Goal: Task Accomplishment & Management: Manage account settings

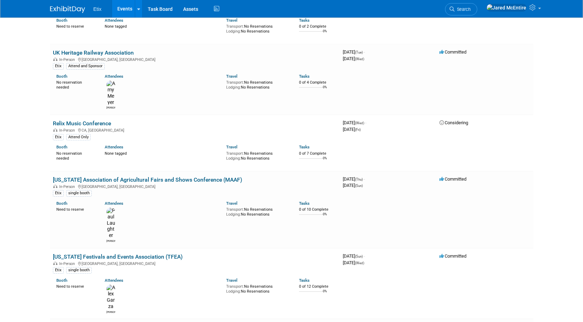
scroll to position [1417, 0]
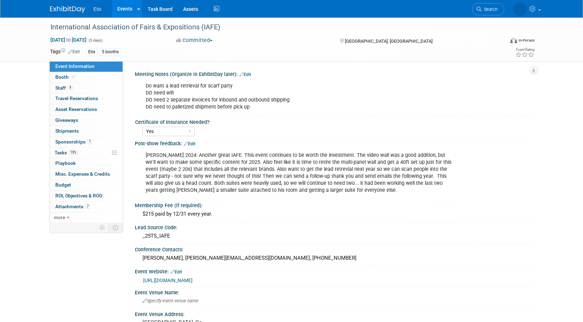
select select "Yes"
click at [84, 74] on link "Booth" at bounding box center [86, 77] width 73 height 11
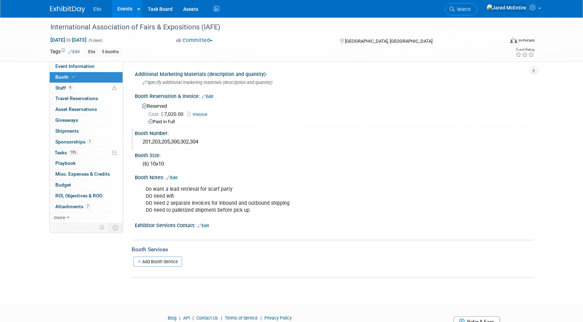
drag, startPoint x: 211, startPoint y: 144, endPoint x: 138, endPoint y: 138, distance: 73.8
click at [138, 138] on div "201,203,205,300,302,304" at bounding box center [334, 143] width 399 height 12
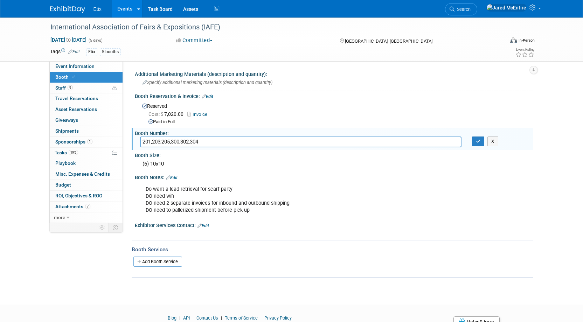
drag, startPoint x: 202, startPoint y: 142, endPoint x: 125, endPoint y: 140, distance: 77.1
click at [125, 140] on div "Meeting Notes (Organize in ExhibitDay later): Edit Do want a lead retrieval for…" at bounding box center [328, 142] width 411 height 162
click at [315, 167] on div "(6) 10x10" at bounding box center [334, 164] width 388 height 11
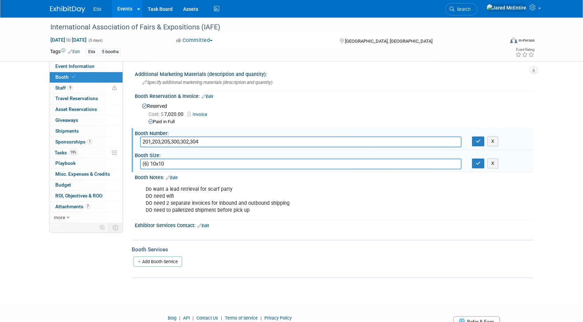
click at [580, 168] on div "International Association of Fairs & Expositions (IAFE) Nov 30, 2025 to Dec 4, …" at bounding box center [291, 155] width 583 height 275
click at [495, 143] on button "X" at bounding box center [493, 142] width 11 height 10
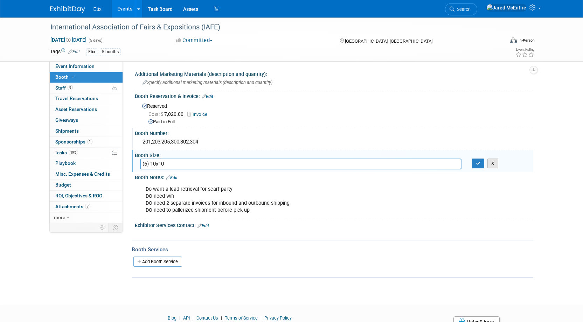
click at [495, 163] on button "X" at bounding box center [493, 164] width 11 height 10
